Goal: Task Accomplishment & Management: Manage account settings

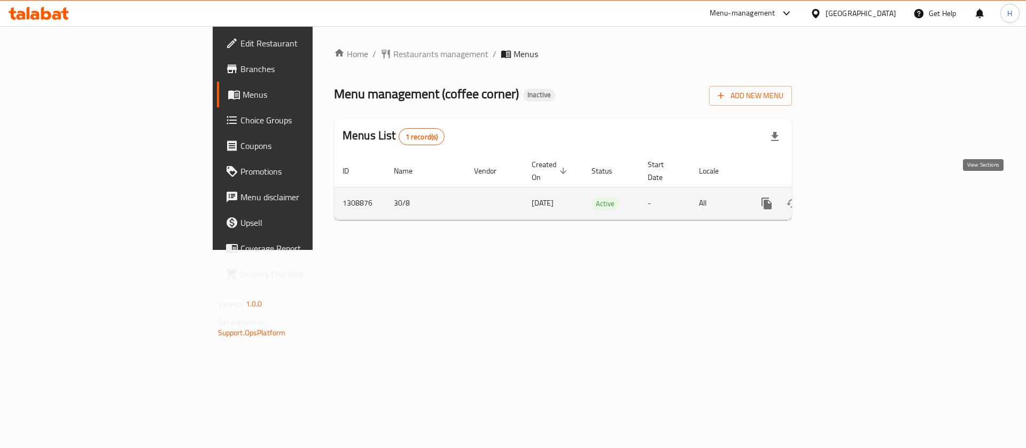
click at [856, 191] on link "enhanced table" at bounding box center [844, 204] width 26 height 26
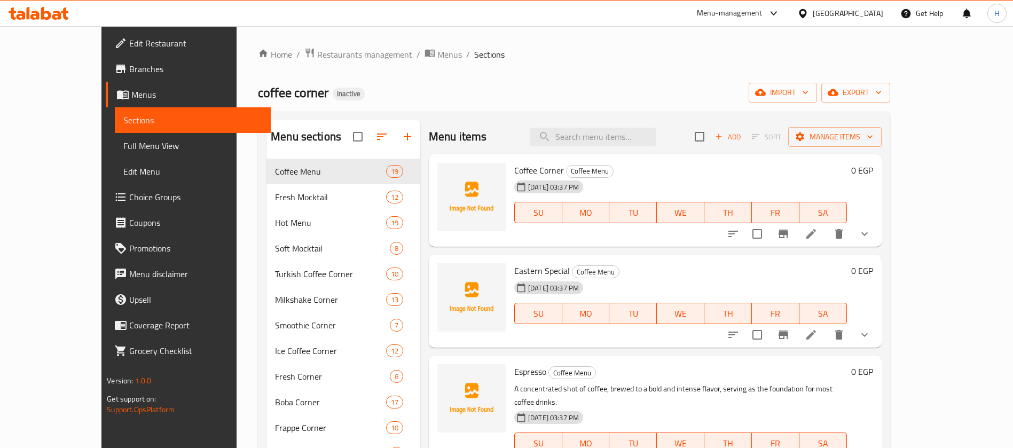
click at [626, 125] on div "Menu items Add Sort Manage items" at bounding box center [655, 137] width 453 height 35
click at [627, 134] on input "search" at bounding box center [593, 137] width 126 height 19
paste input "Espresso"
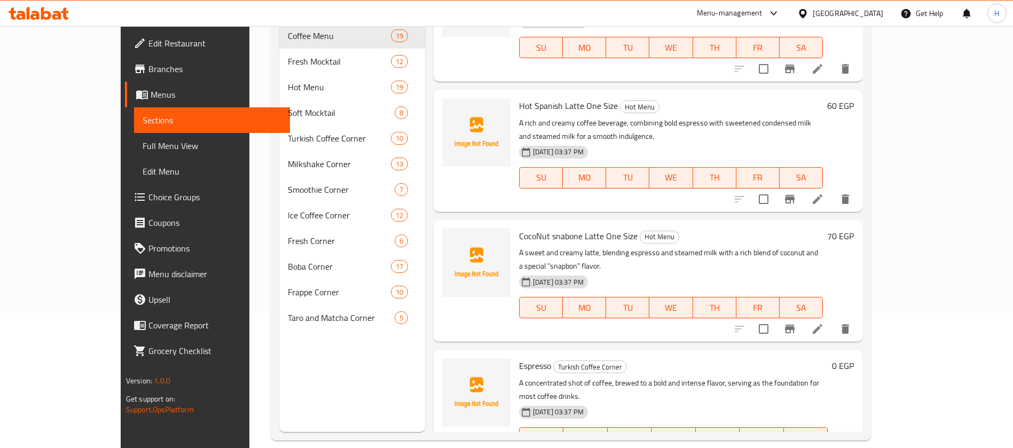
scroll to position [1547, 0]
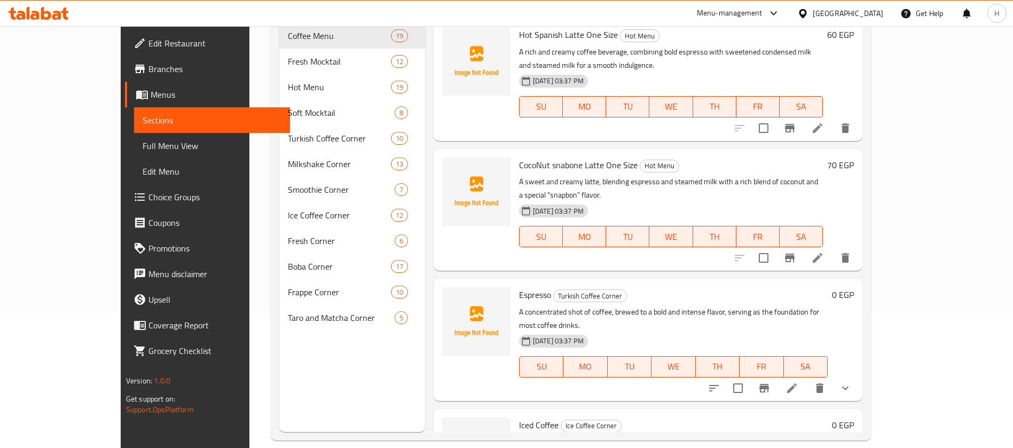
type input "Espresso"
click at [807, 379] on li at bounding box center [792, 388] width 30 height 19
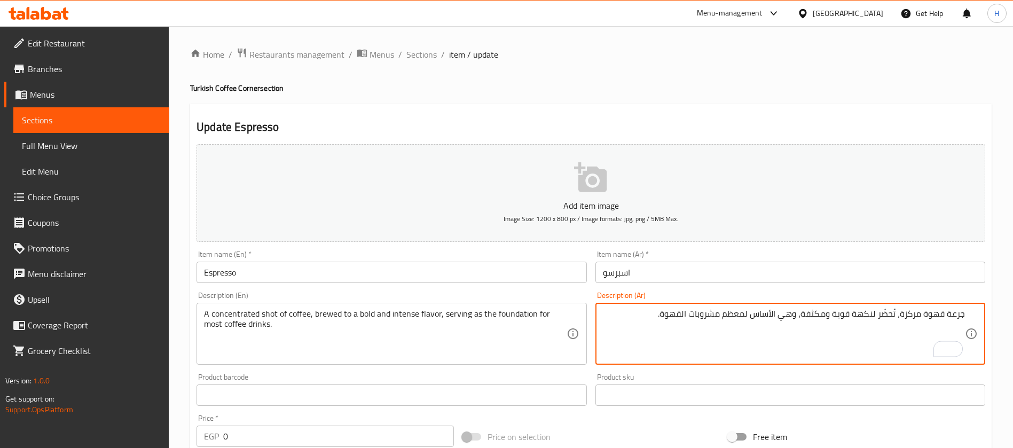
click at [798, 314] on textarea "جرعة قهوة مركزة، تُحضّر لنكهة قوية ومكثفة، وهي الأساس لمعظم مشروبات القهوة." at bounding box center [784, 334] width 362 height 51
click at [742, 309] on textarea "جرعة قهوة مركزة، تُحضّر لنكهة قوية ومكثفة، سيرفينج الأساس لمعظم مشروبات القهوة." at bounding box center [784, 334] width 362 height 51
click at [745, 310] on textarea "جرعة قهوة مركزة، تُحضّر لنكهة قوية ومكثفة، سيرفينج الأساس لمعظم مشروبات القهوة." at bounding box center [784, 334] width 362 height 51
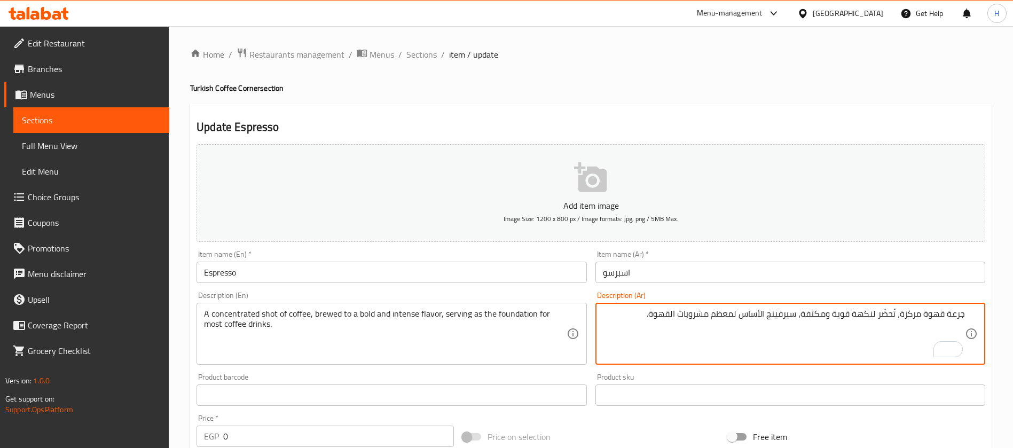
click at [745, 310] on textarea "جرعة قهوة مركزة، تُحضّر لنكهة قوية ومكثفة، سيرفينج الأساس لمعظم مشروبات القهوة." at bounding box center [784, 334] width 362 height 51
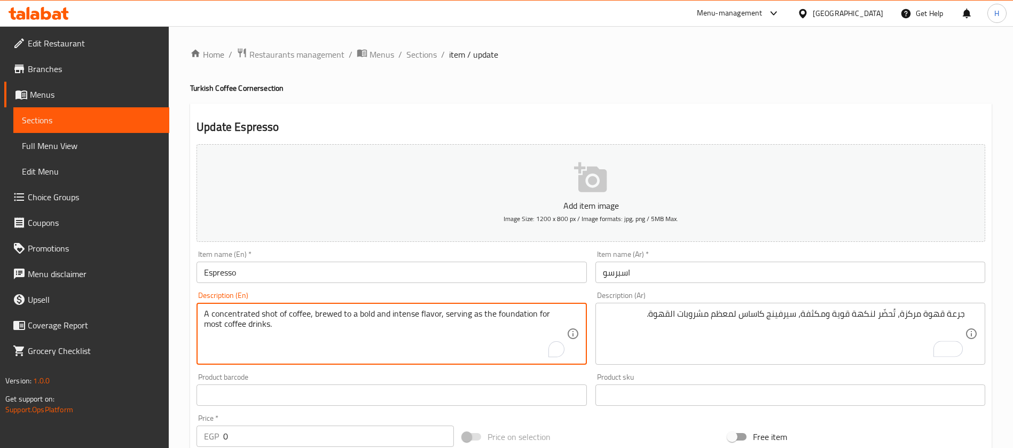
drag, startPoint x: 473, startPoint y: 314, endPoint x: 537, endPoint y: 312, distance: 64.7
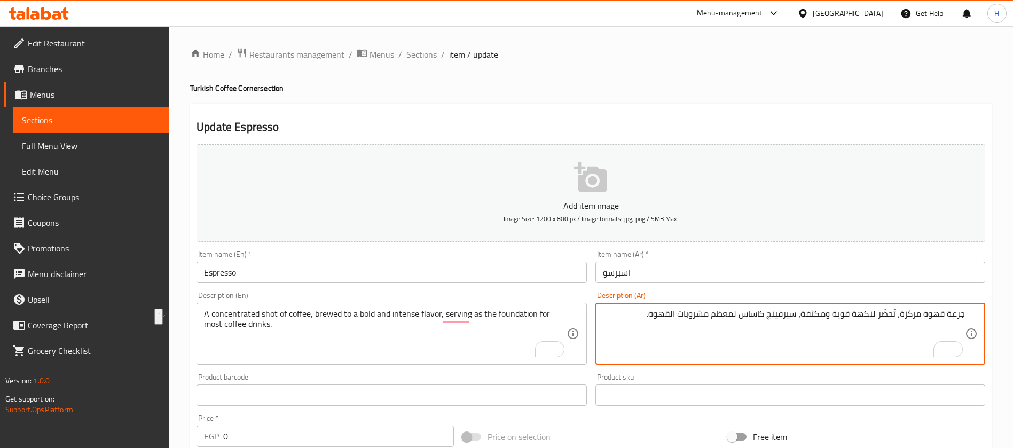
click at [753, 311] on textarea "جرعة قهوة مركزة، تُحضّر لنكهة قوية ومكثفة، سيرفينج كاساس لمعظم مشروبات القهوة." at bounding box center [784, 334] width 362 height 51
paste textarea "ساس"
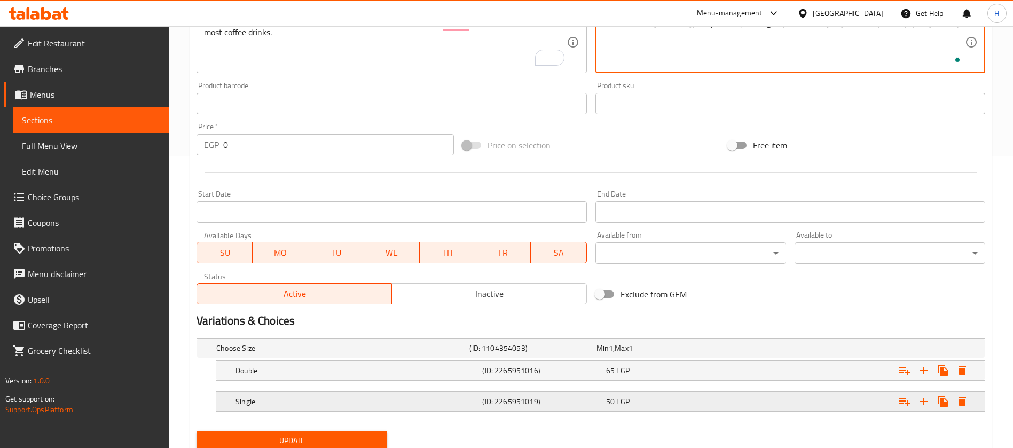
scroll to position [315, 0]
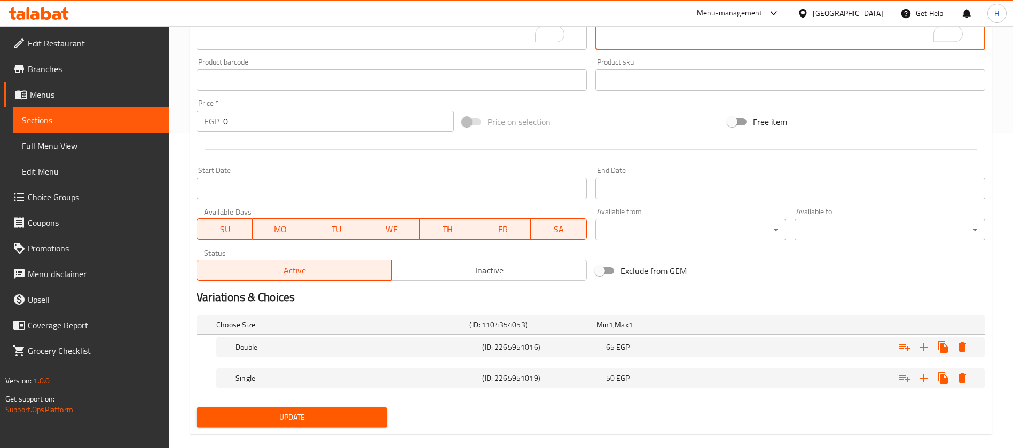
type textarea "جرعة قهوة مركزة، تُحضّر لنكهة قوية ومكثفة، سيرفينج كأساس لمعظم مشروبات القهوة."
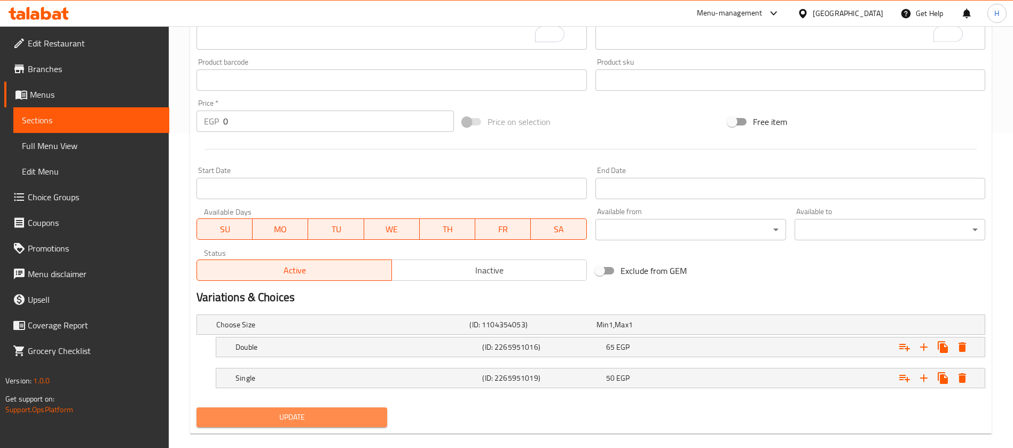
click at [336, 413] on span "Update" at bounding box center [292, 417] width 174 height 13
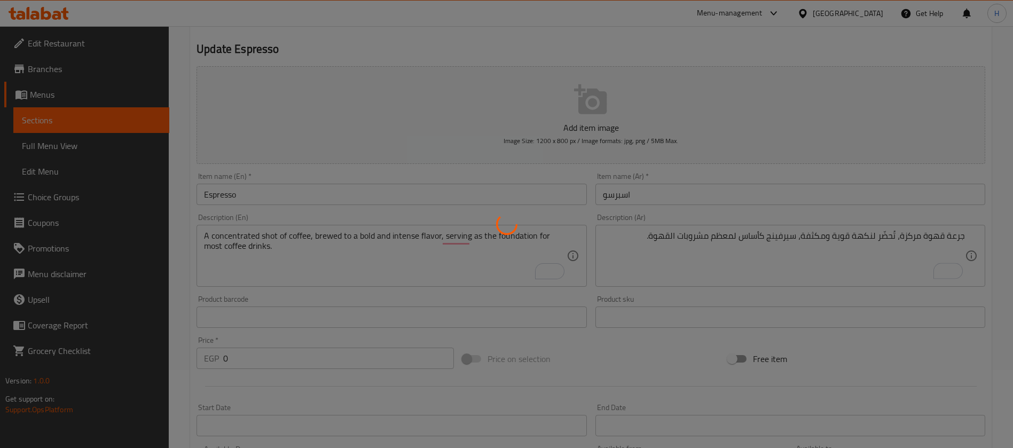
scroll to position [75, 0]
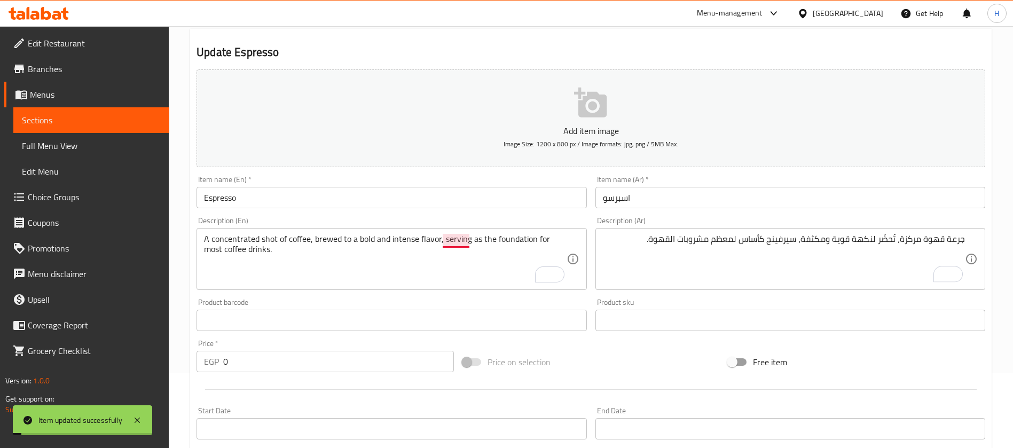
click at [452, 238] on textarea "A concentrated shot of coffee, brewed to a bold and intense flavor, serving as …" at bounding box center [385, 259] width 362 height 51
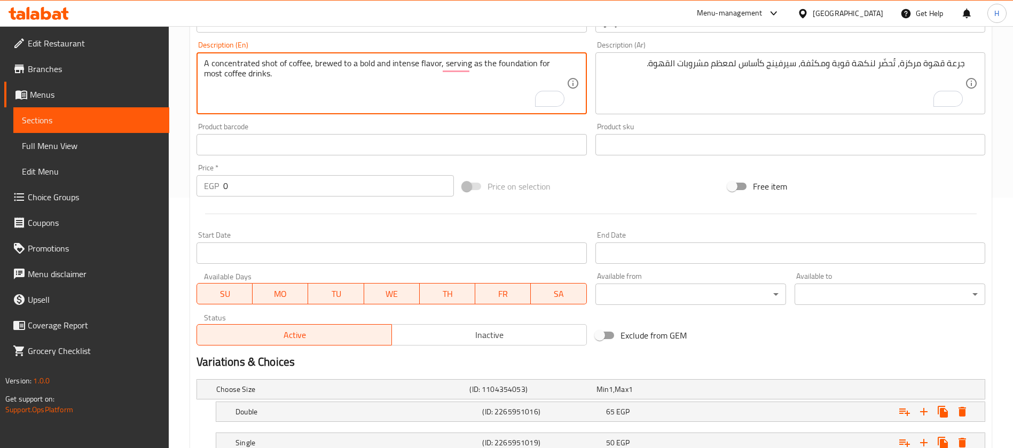
scroll to position [170, 0]
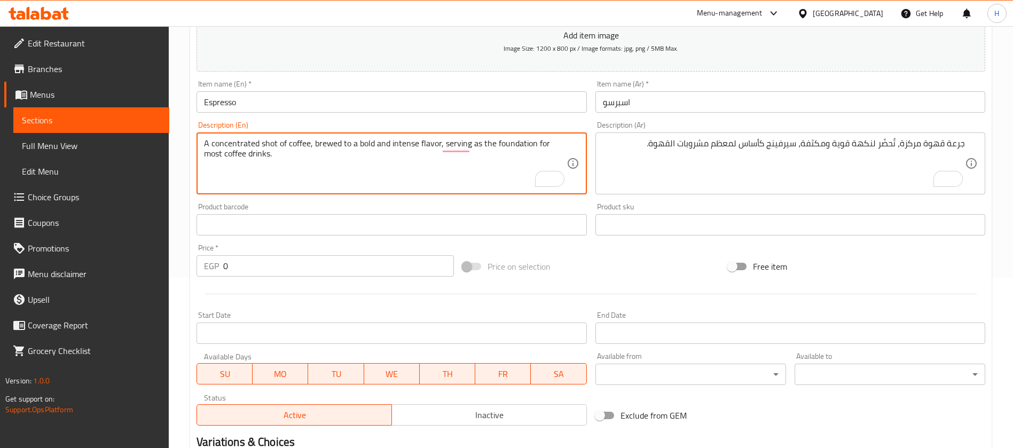
click at [75, 118] on span "Sections" at bounding box center [91, 120] width 139 height 13
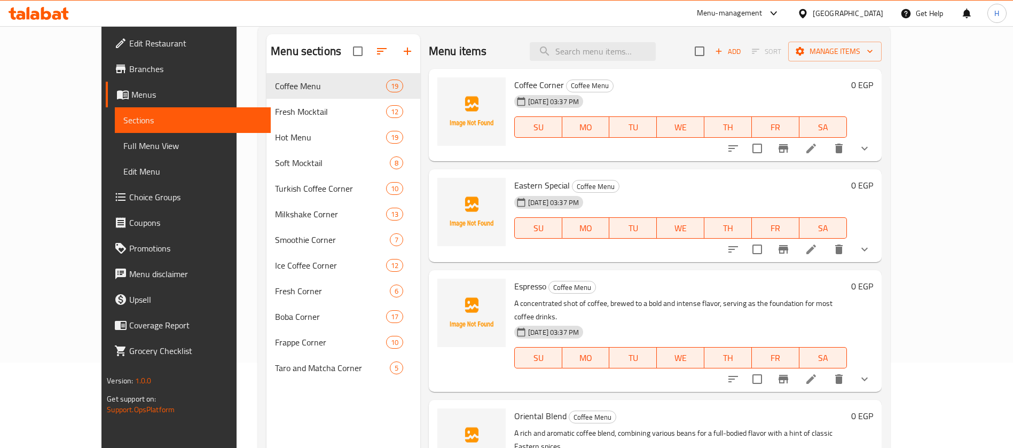
scroll to position [69, 0]
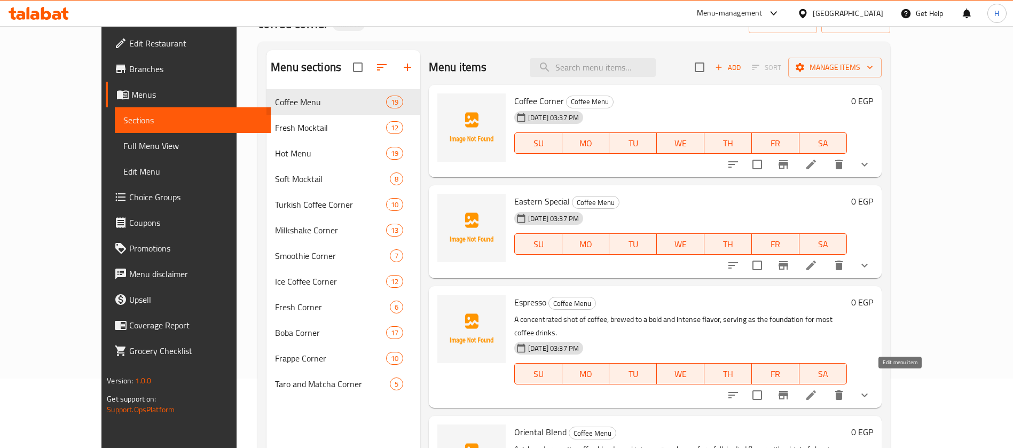
click at [818, 389] on icon at bounding box center [811, 395] width 13 height 13
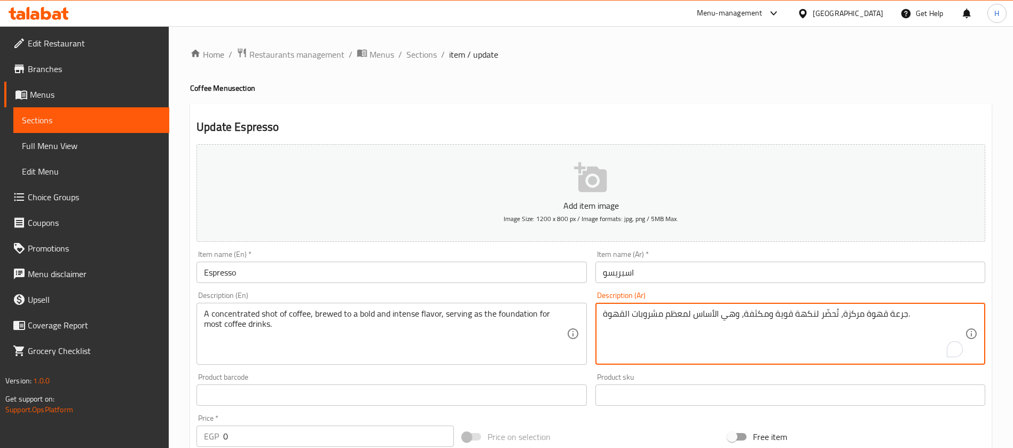
drag, startPoint x: 693, startPoint y: 318, endPoint x: 738, endPoint y: 327, distance: 46.4
paste textarea "كأساس"
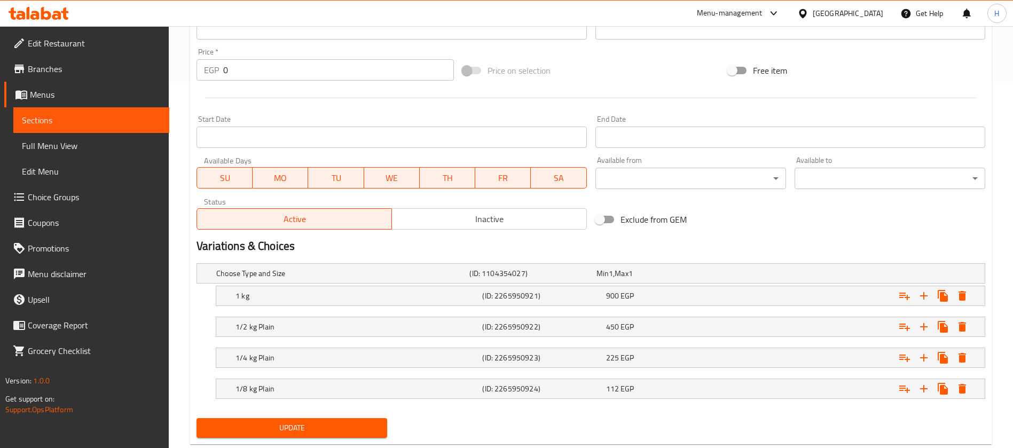
scroll to position [393, 0]
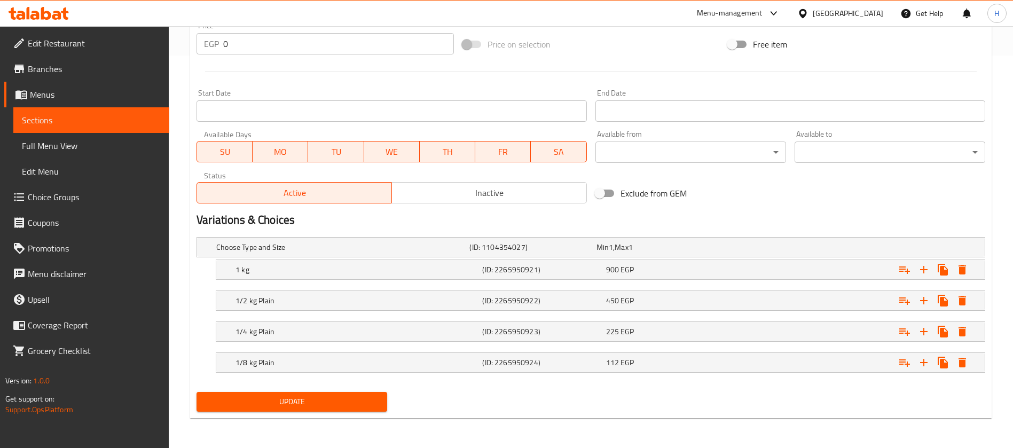
type textarea "جرعة قهوة مركزة، تُحضّر لنكهة قوية ومكثفة، وسيرفينج كأساس لمعظم مشروبات القهوة."
click at [237, 390] on div "Update" at bounding box center [291, 402] width 199 height 28
click at [242, 400] on span "Update" at bounding box center [292, 401] width 174 height 13
click at [288, 402] on span "Update" at bounding box center [292, 401] width 174 height 13
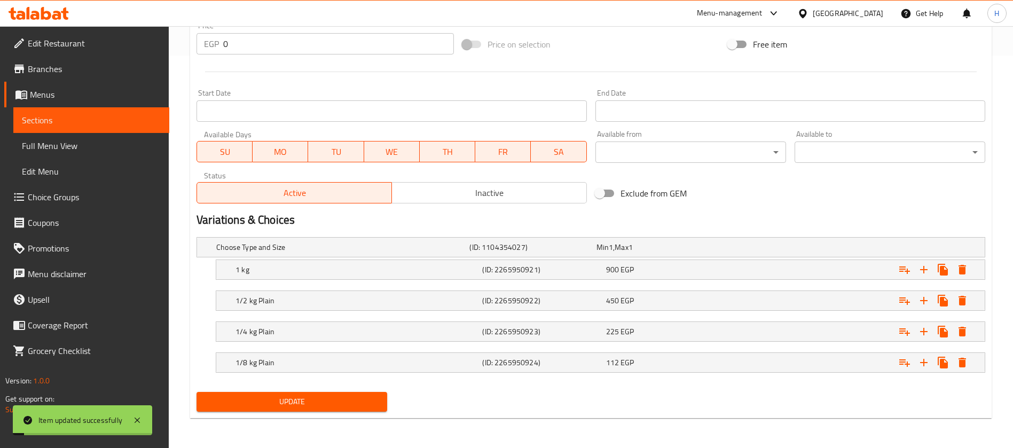
click at [150, 114] on span "Sections" at bounding box center [91, 120] width 139 height 13
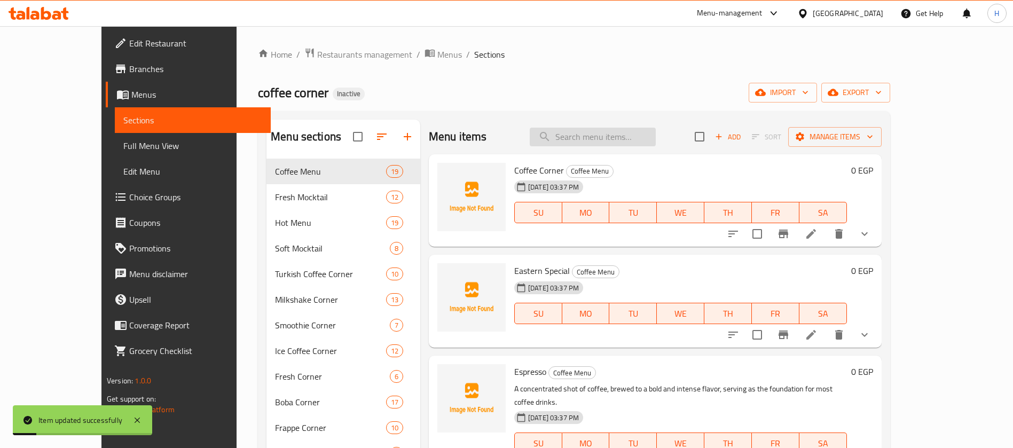
click at [631, 137] on input "search" at bounding box center [593, 137] width 126 height 19
paste input "Brazilian Rio"
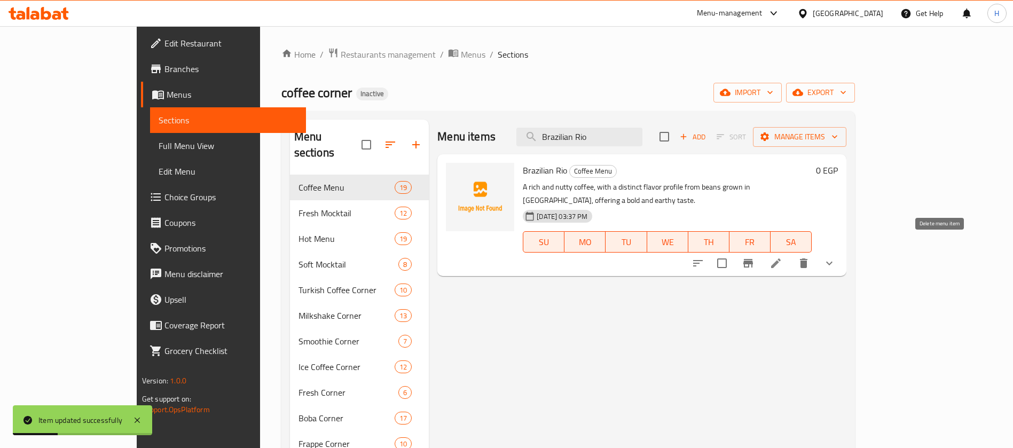
type input "Brazilian Rio"
click at [781, 259] on icon at bounding box center [776, 264] width 10 height 10
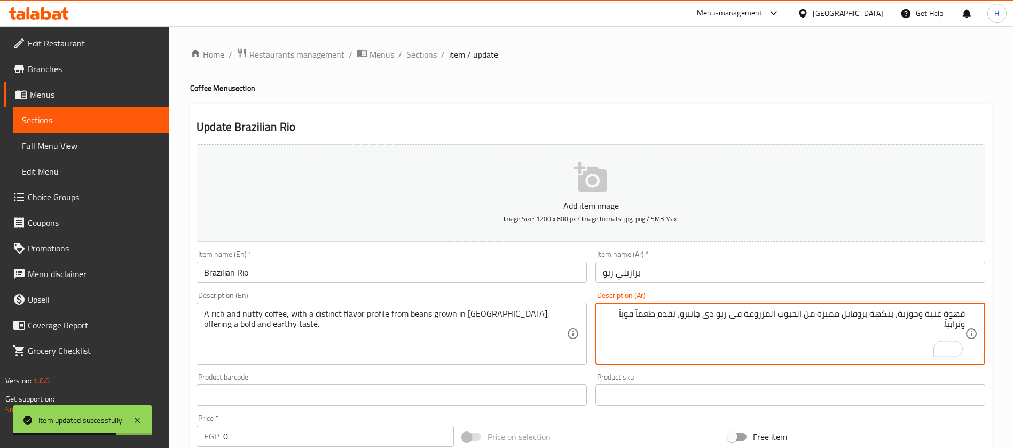
click at [650, 315] on textarea "قهوة غنية وجوزية، بنكهة بروفايل مميزة من الحبوب المزروعة في ريو دي جانيرو، تقدم…" at bounding box center [784, 334] width 362 height 51
click at [622, 314] on textarea "قهوة غنية وجوزية، بنكهة بروفايل مميزة من الحبوب المزروعة في ريو دي جانيرو، تقدم…" at bounding box center [784, 334] width 362 height 51
click at [638, 314] on textarea "قهوة غنية وجوزية، بنكهة بروفايل مميزة من الحبوب المزروعة في ريو دي جانيرو، تقدم…" at bounding box center [784, 334] width 362 height 51
click at [637, 314] on textarea "قهوة غنية وجوزية، بنكهة بروفايل مميزة من الحبوب المزروعة في ريو دي جانيرو، تقدم…" at bounding box center [784, 334] width 362 height 51
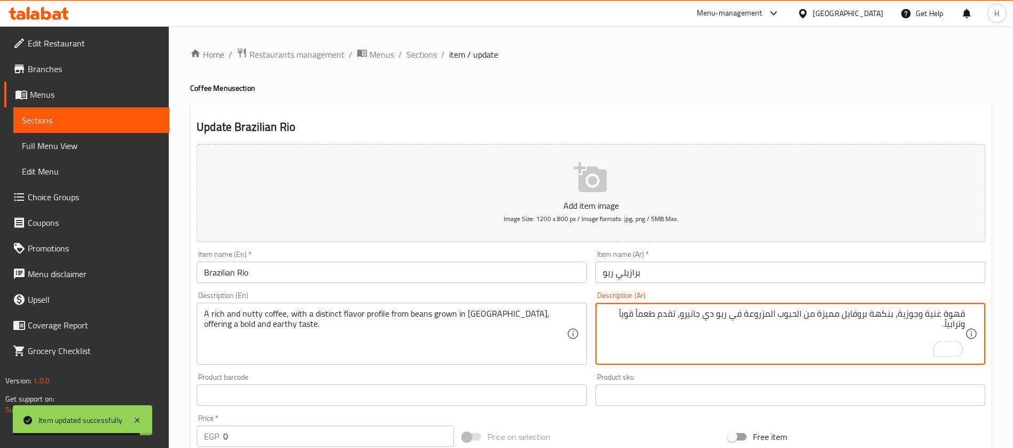
click at [637, 314] on textarea "قهوة غنية وجوزية، بنكهة بروفايل مميزة من الحبوب المزروعة في ريو دي جانيرو، تقدم…" at bounding box center [784, 334] width 362 height 51
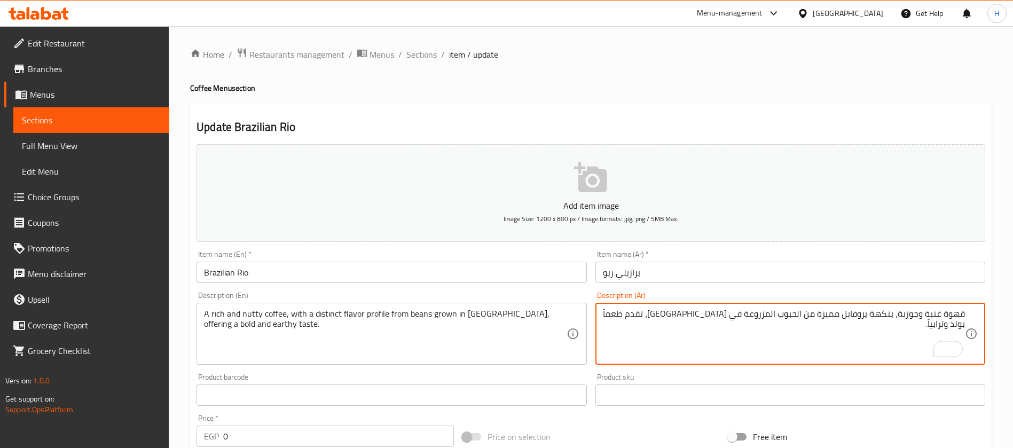
click at [951, 326] on textarea "قهوة غنية وجوزية، بنكهة بروفايل مميزة من الحبوب المزروعة في [GEOGRAPHIC_DATA]، …" at bounding box center [784, 334] width 362 height 51
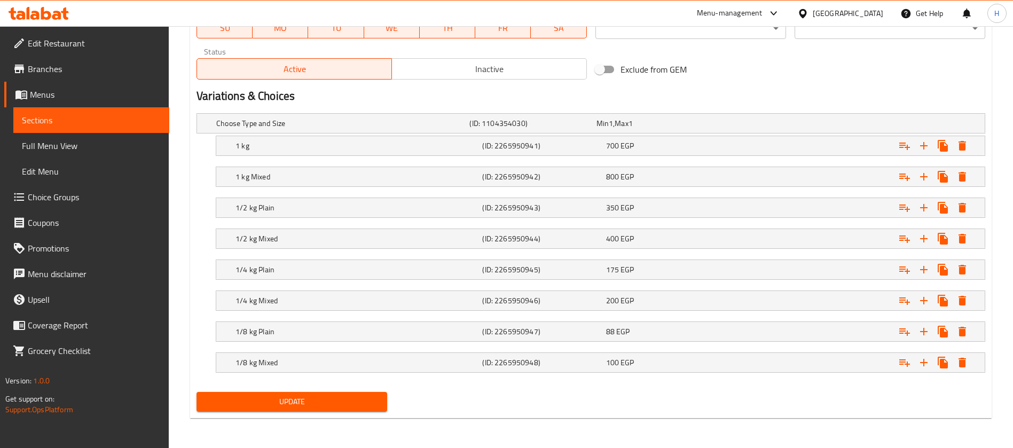
type textarea "قهوة غنية وجوزية، بنكهة بروفايل مميزة من الحبوب المزروعة في [GEOGRAPHIC_DATA]، …"
click at [351, 399] on span "Update" at bounding box center [292, 401] width 174 height 13
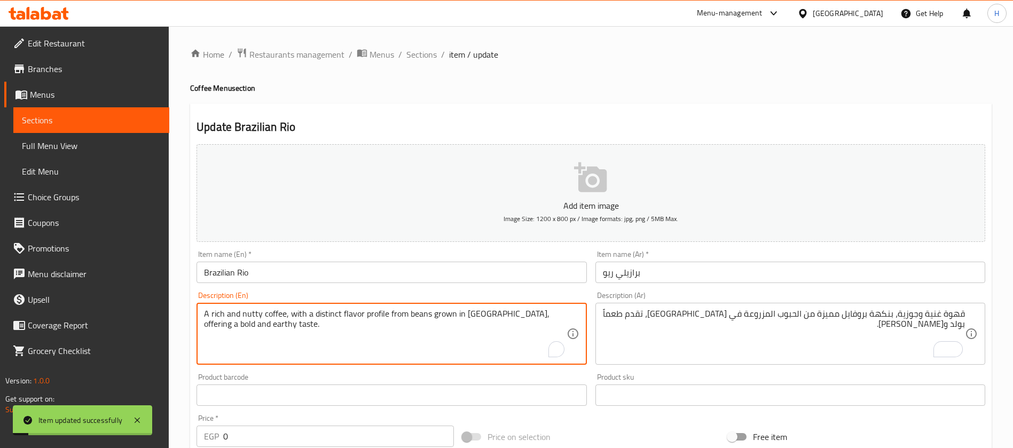
click at [216, 327] on textarea "A rich and nutty coffee, with a distinct flavor profile from beans grown in [GE…" at bounding box center [385, 334] width 362 height 51
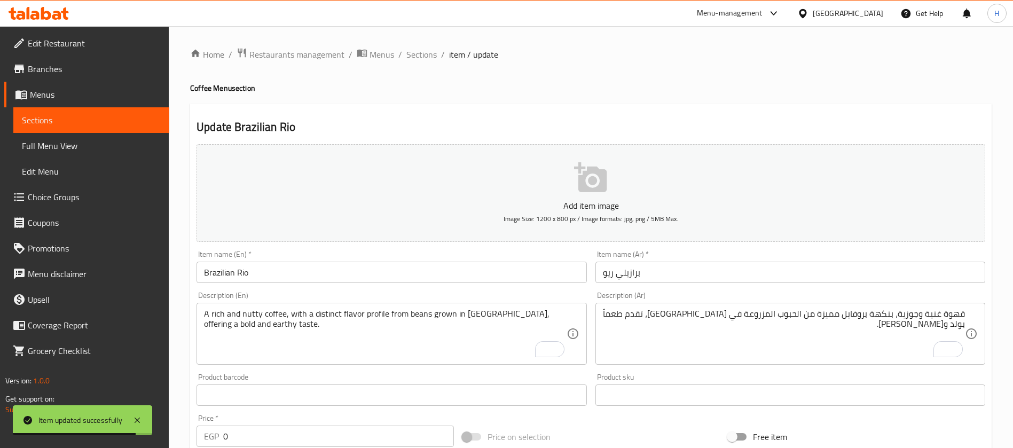
click at [246, 329] on textarea "A rich and nutty coffee, with a distinct flavor profile from beans grown in [GE…" at bounding box center [385, 334] width 362 height 51
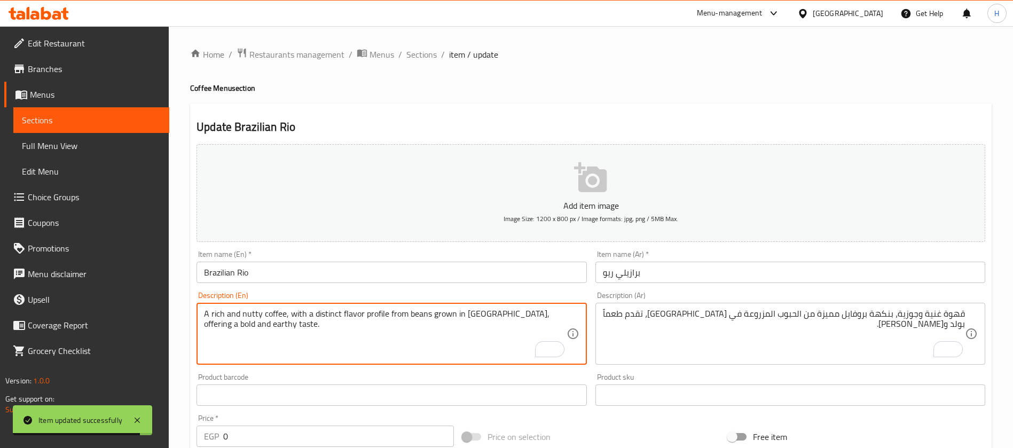
drag, startPoint x: 246, startPoint y: 329, endPoint x: 286, endPoint y: 344, distance: 42.8
click at [247, 329] on textarea "A rich and nutty coffee, with a distinct flavor profile from beans grown in [GE…" at bounding box center [385, 334] width 362 height 51
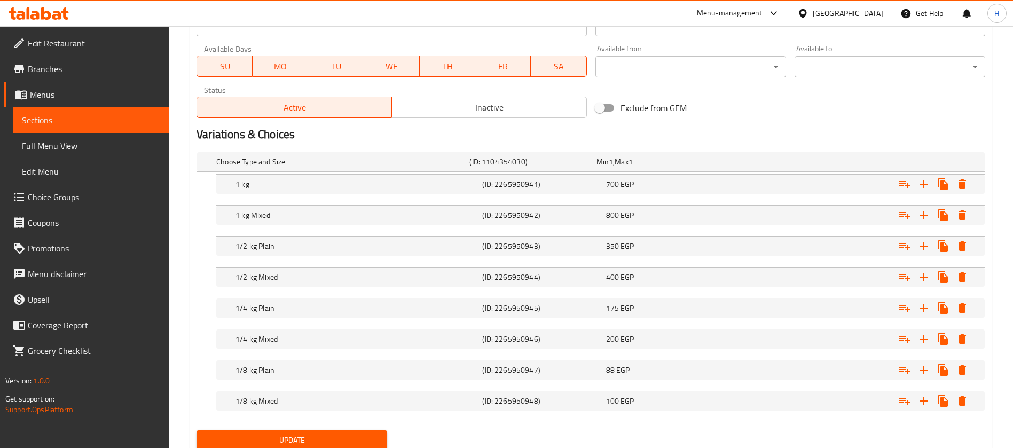
scroll to position [517, 0]
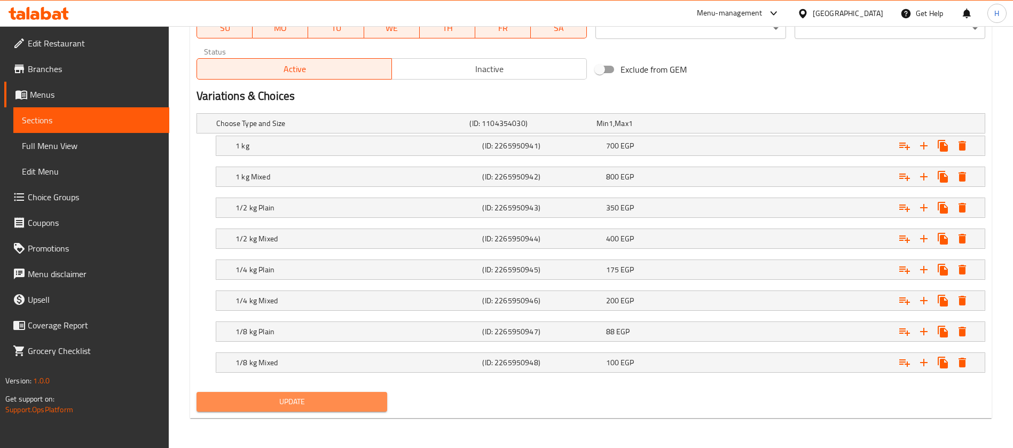
click at [363, 399] on span "Update" at bounding box center [292, 401] width 174 height 13
